Goal: Find specific page/section: Find specific page/section

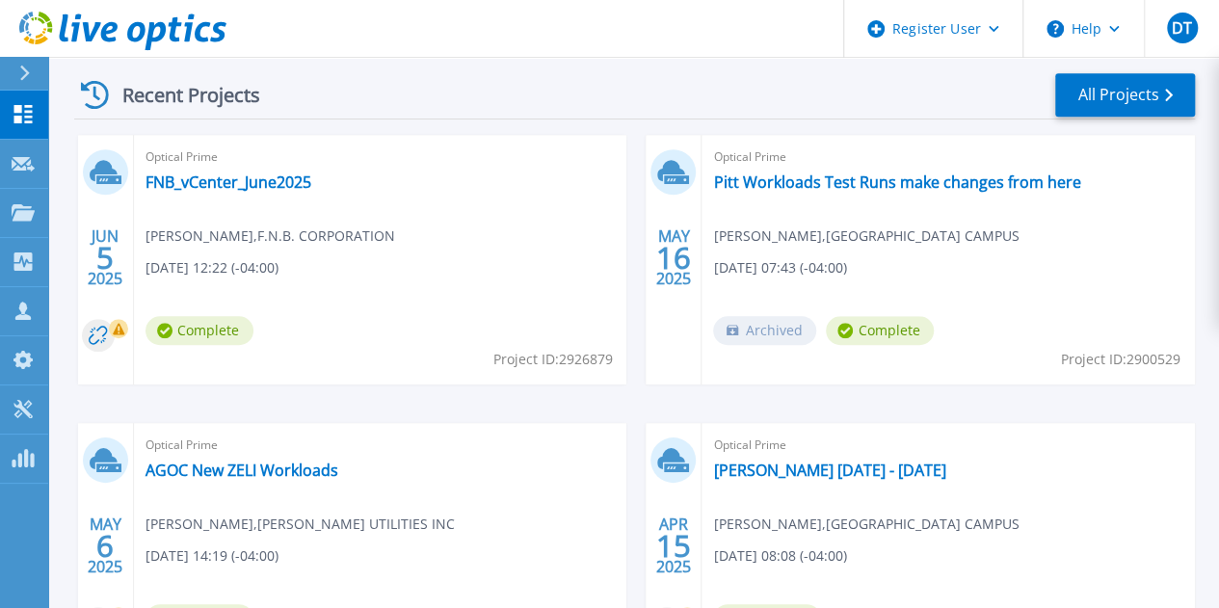
scroll to position [544, 0]
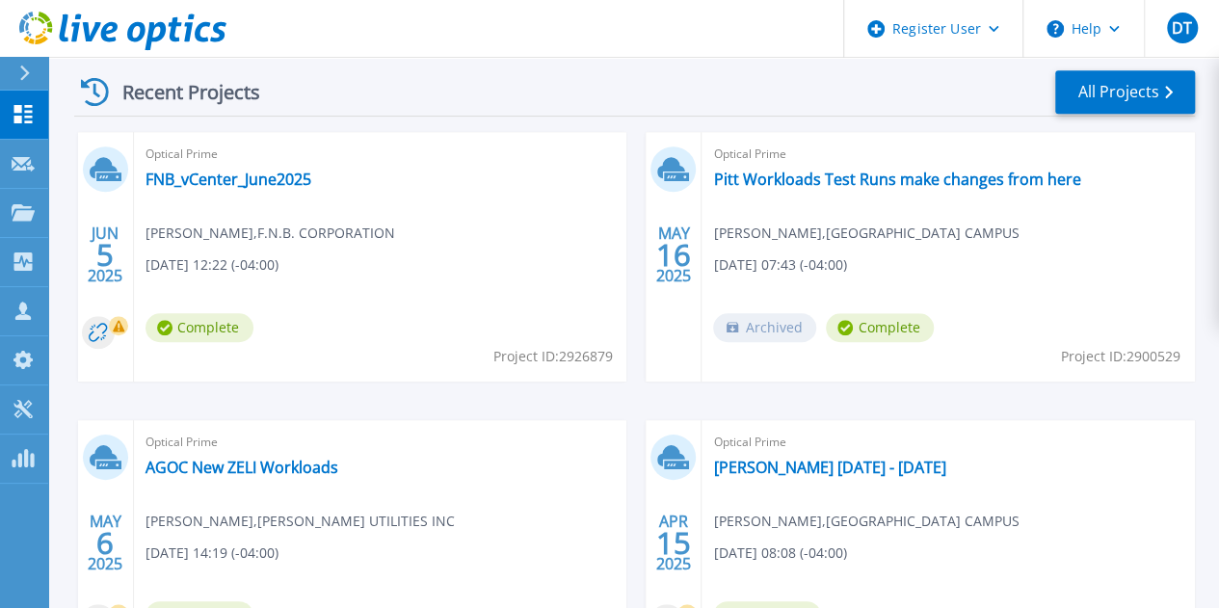
drag, startPoint x: 1128, startPoint y: 352, endPoint x: 1178, endPoint y: 357, distance: 49.4
copy span "2887278"
click at [1112, 95] on link "All Projects" at bounding box center [1125, 91] width 140 height 43
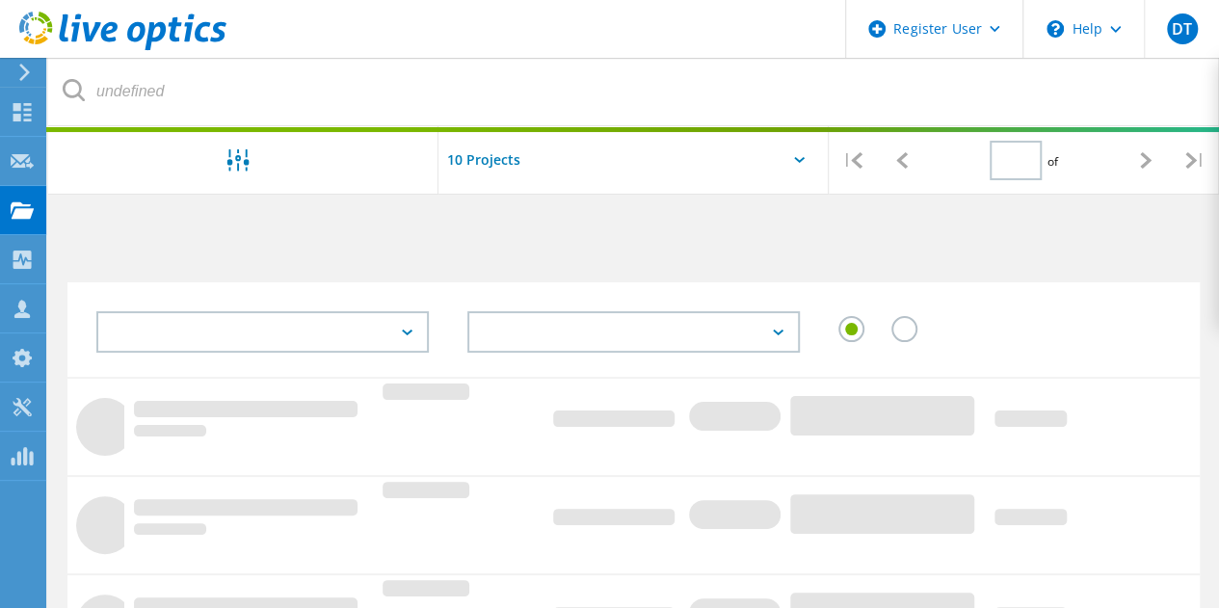
type input "1"
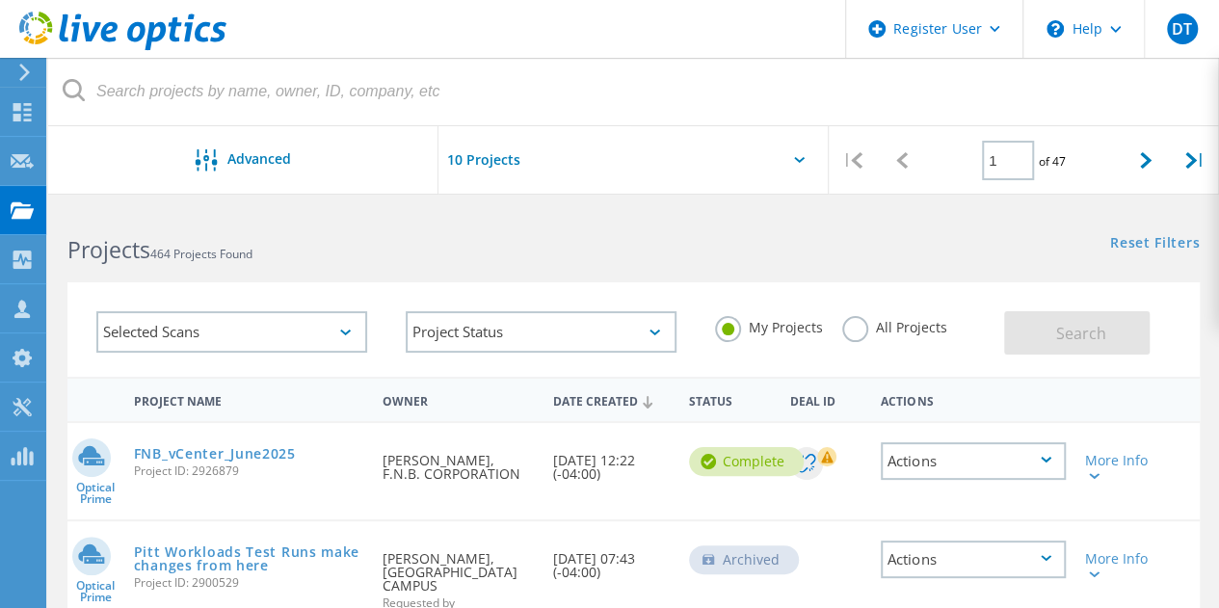
drag, startPoint x: 195, startPoint y: 475, endPoint x: 243, endPoint y: 474, distance: 48.2
click at [243, 474] on span "Project ID: 2926879" at bounding box center [249, 471] width 230 height 12
copy span "2926879"
